Goal: Download file/media

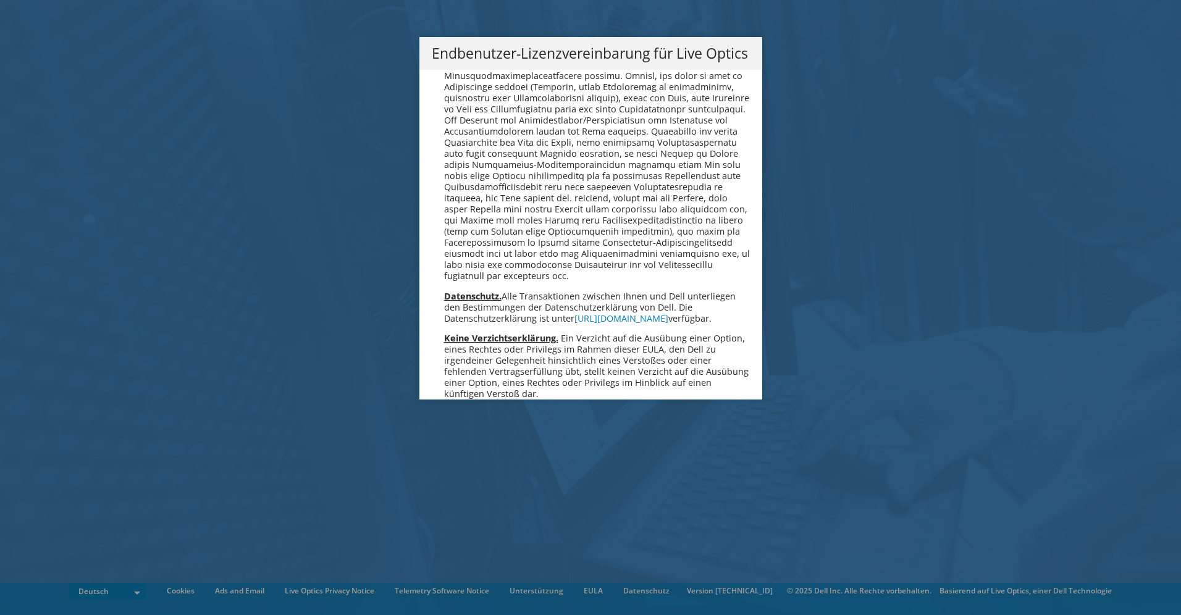
scroll to position [6072, 0]
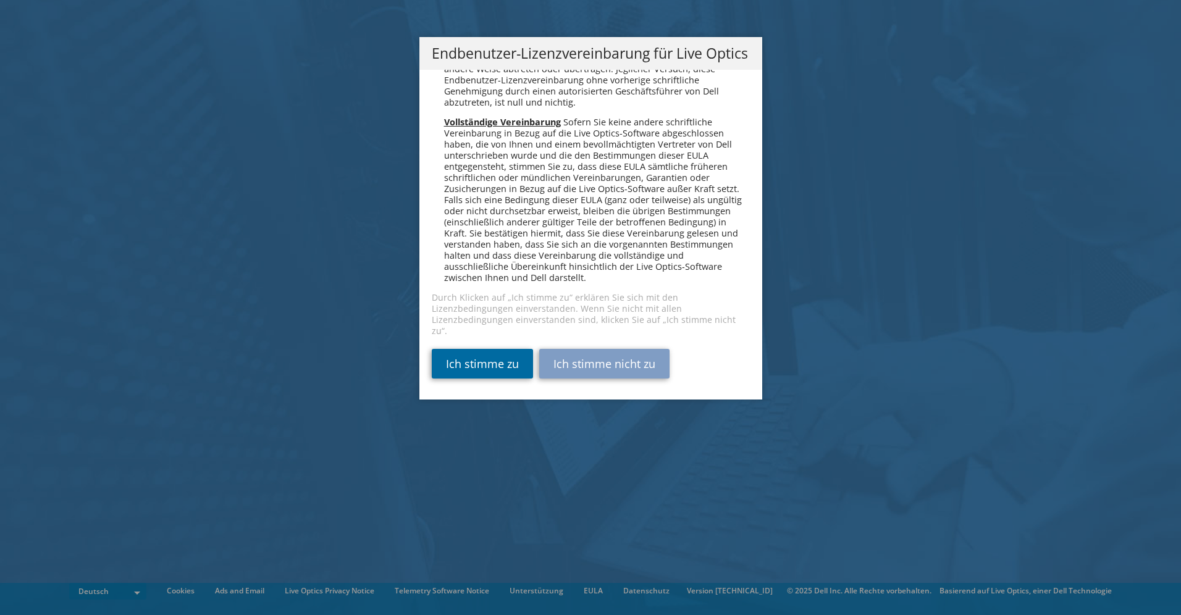
click at [490, 359] on link "Ich stimme zu" at bounding box center [482, 364] width 101 height 30
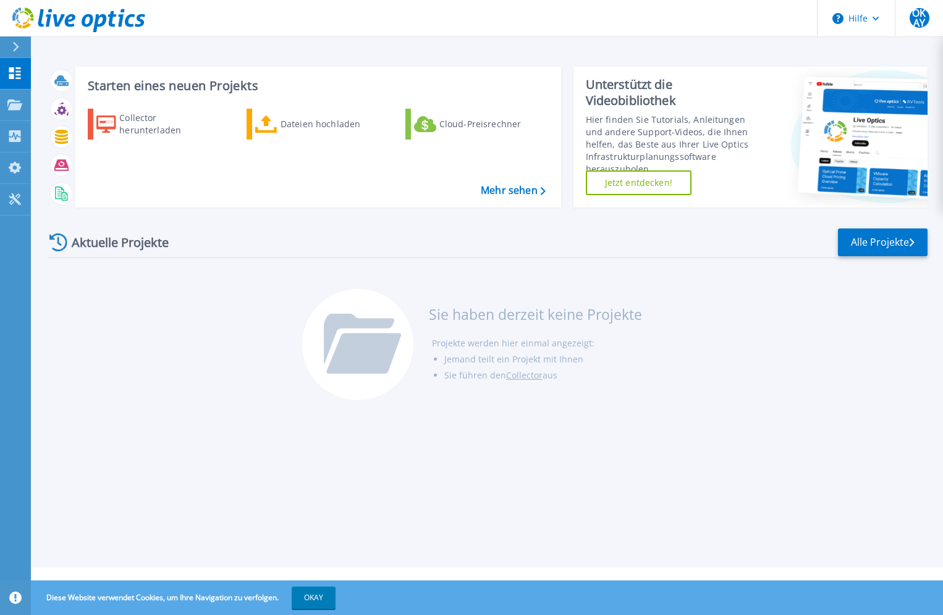
click at [877, 497] on div "Starten eines neuen Projekts Collector herunterladen Dateien hochladen Cloud-Pr…" at bounding box center [487, 284] width 912 height 568
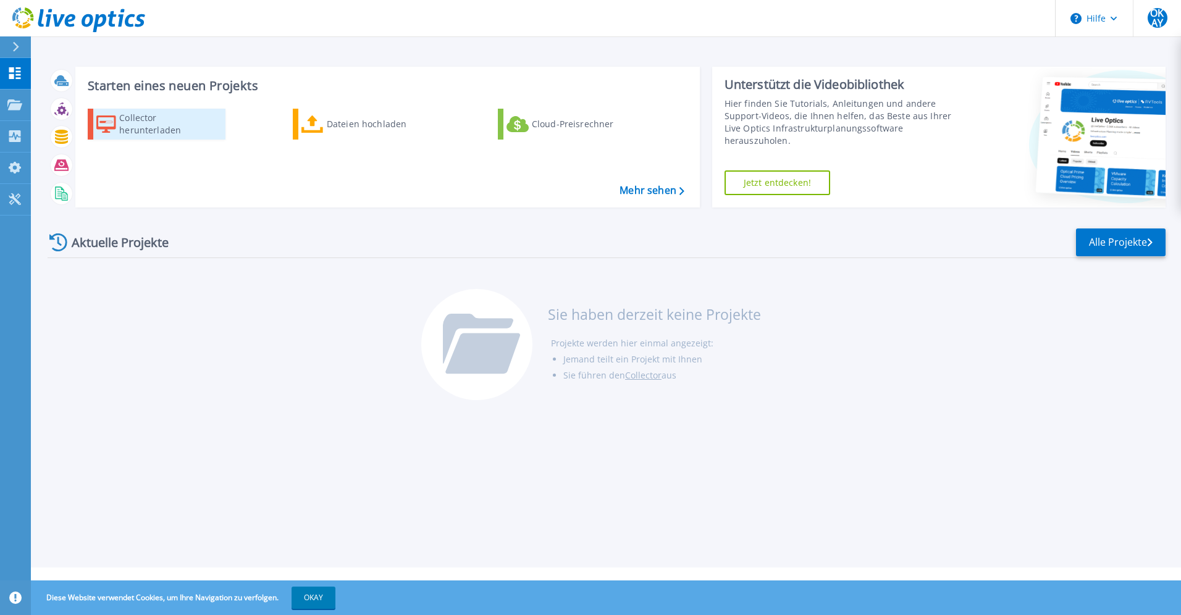
click at [128, 125] on div "Collector herunterladen" at bounding box center [168, 124] width 99 height 25
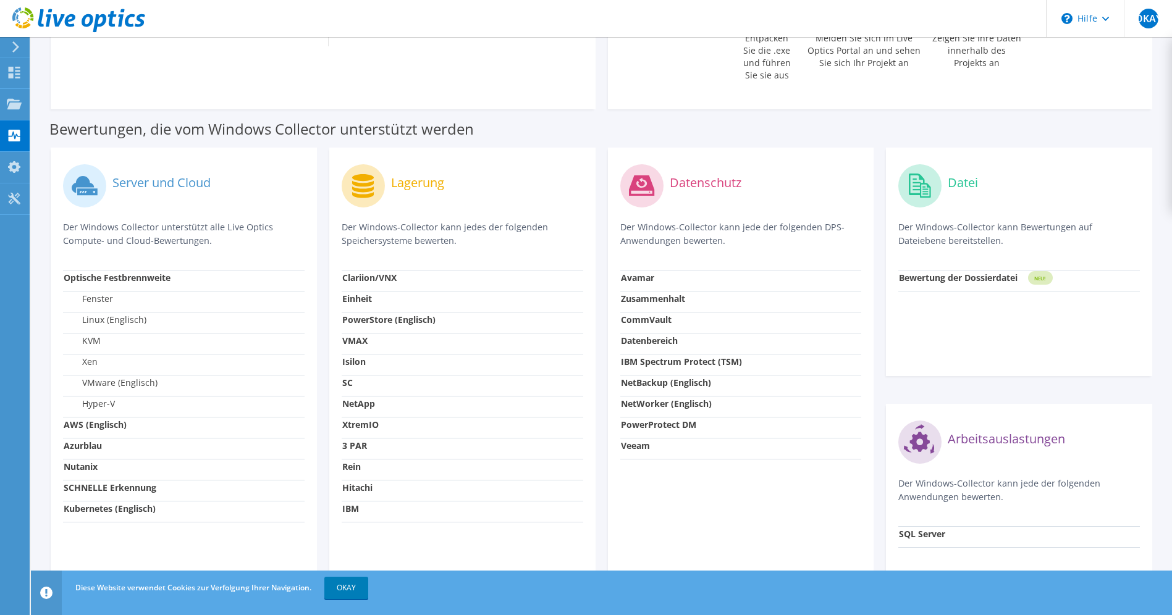
scroll to position [371, 0]
